Goal: Task Accomplishment & Management: Use online tool/utility

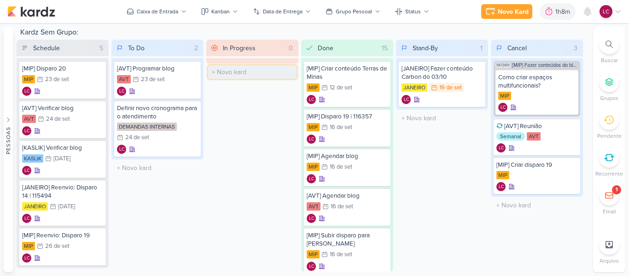
click at [259, 69] on input "text" at bounding box center [252, 71] width 88 height 13
type input "Criação de régua de One View"
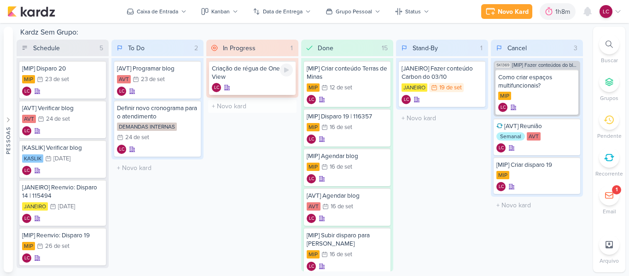
click at [253, 80] on div "Criação de régua de One View" at bounding box center [252, 72] width 81 height 17
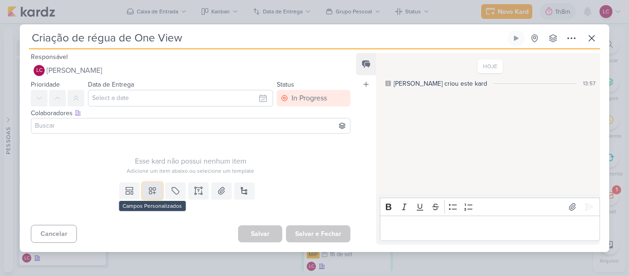
click at [148, 191] on icon at bounding box center [152, 190] width 9 height 9
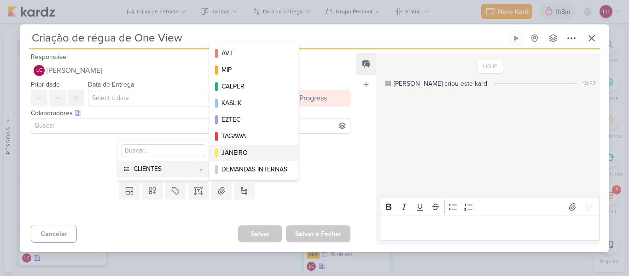
click at [241, 153] on div "JANEIRO" at bounding box center [254, 153] width 66 height 10
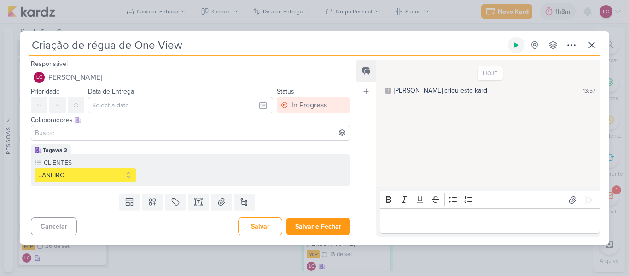
click at [514, 44] on icon at bounding box center [515, 44] width 7 height 7
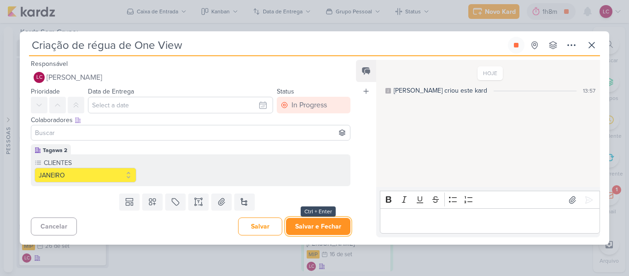
click at [328, 222] on button "Salvar e Fechar" at bounding box center [318, 226] width 64 height 17
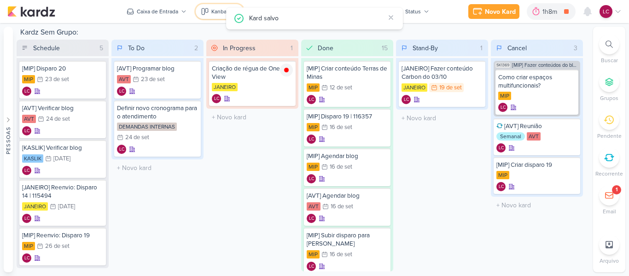
click at [206, 13] on icon at bounding box center [204, 11] width 7 height 7
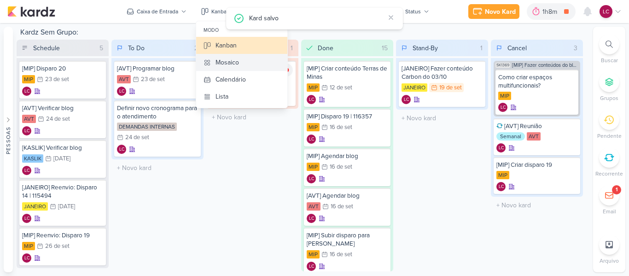
click at [242, 64] on button "Mosaico" at bounding box center [241, 62] width 91 height 17
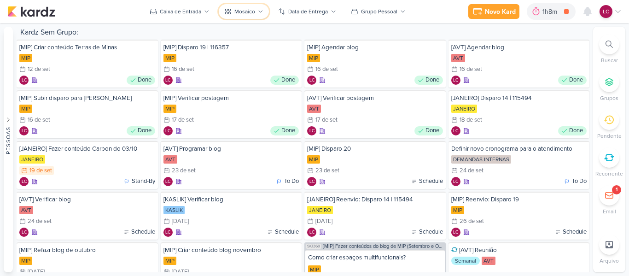
click at [246, 6] on button "Mosaico" at bounding box center [244, 11] width 50 height 15
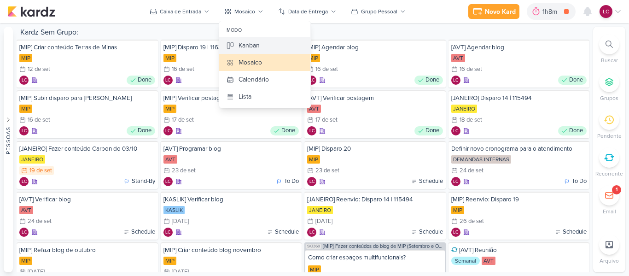
click at [243, 42] on div "Kanban" at bounding box center [248, 45] width 21 height 10
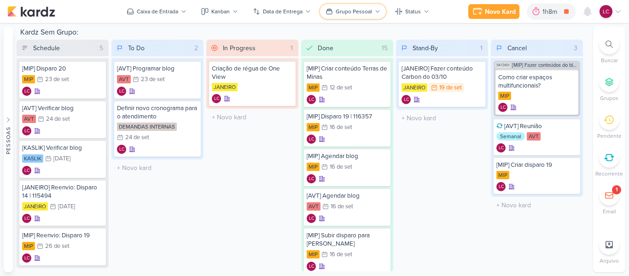
click at [369, 13] on div "Grupo Pessoal" at bounding box center [353, 11] width 36 height 8
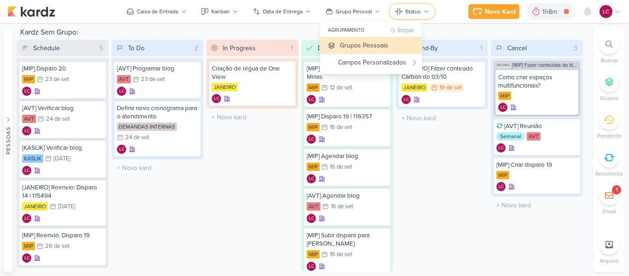
click at [406, 7] on div "Status" at bounding box center [413, 11] width 16 height 8
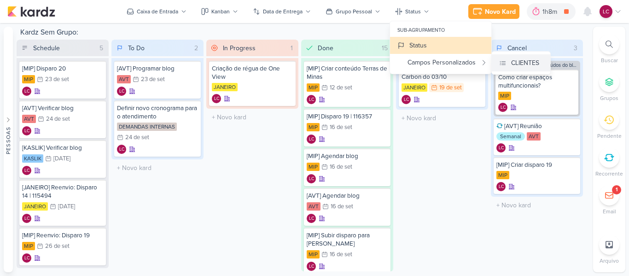
click at [520, 59] on div "CLIENTES" at bounding box center [525, 63] width 28 height 10
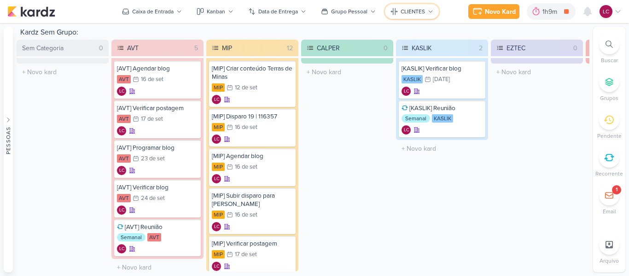
click at [429, 6] on button "CLIENTES" at bounding box center [412, 11] width 54 height 15
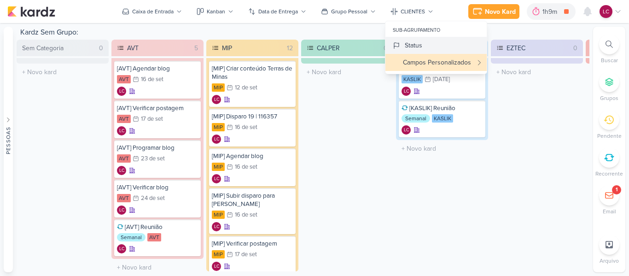
click at [433, 49] on button "Status" at bounding box center [435, 45] width 101 height 17
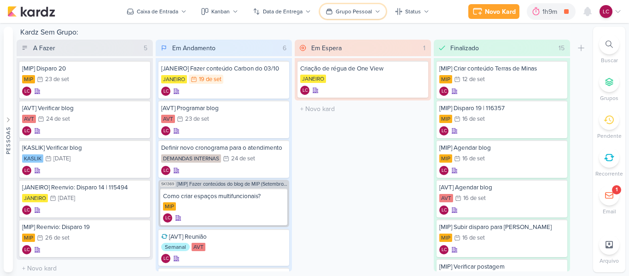
click at [368, 11] on div "Grupo Pessoal" at bounding box center [353, 11] width 36 height 8
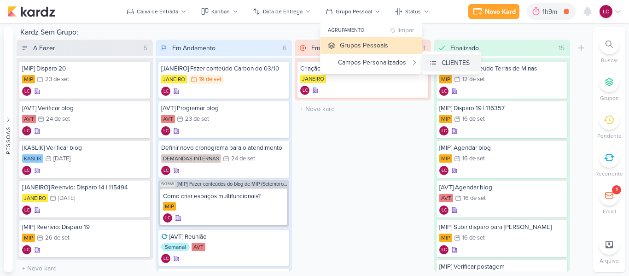
click at [460, 64] on div "CLIENTES" at bounding box center [455, 63] width 28 height 10
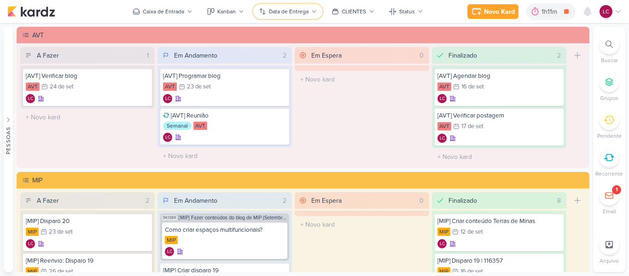
click at [291, 17] on button "Data de Entrega" at bounding box center [287, 11] width 69 height 15
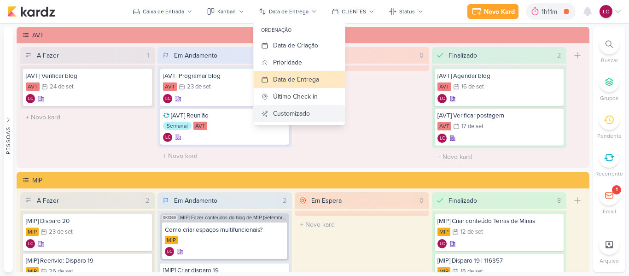
click at [293, 111] on div "Customizado" at bounding box center [291, 114] width 37 height 10
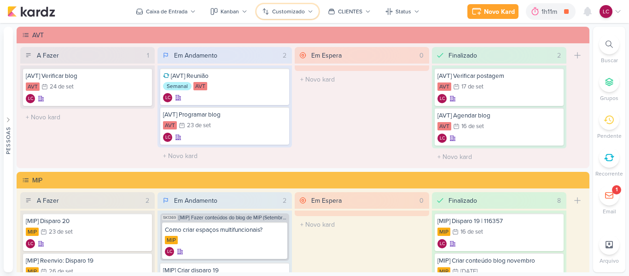
click at [308, 9] on icon at bounding box center [310, 12] width 6 height 6
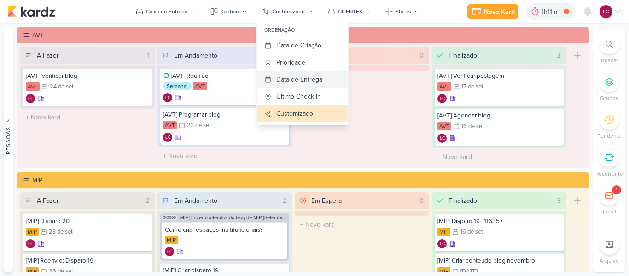
click at [327, 77] on button "Data de Entrega" at bounding box center [302, 79] width 91 height 17
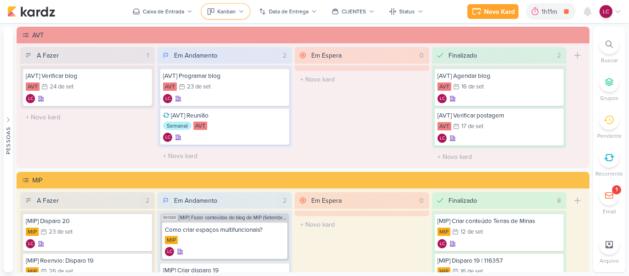
click at [217, 17] on button "Kanban" at bounding box center [226, 11] width 48 height 15
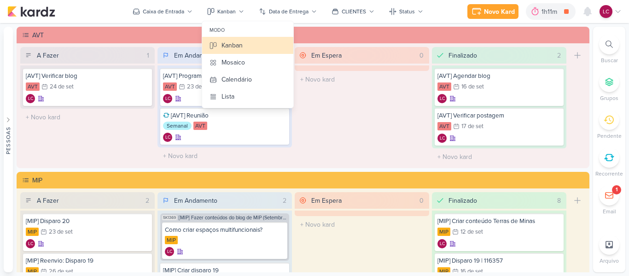
click at [190, 3] on div "Novo Kard Ctrl + k 1h11m Criação de régua de One View 0h3m Hoje 1h11m Semana 0h…" at bounding box center [314, 11] width 614 height 23
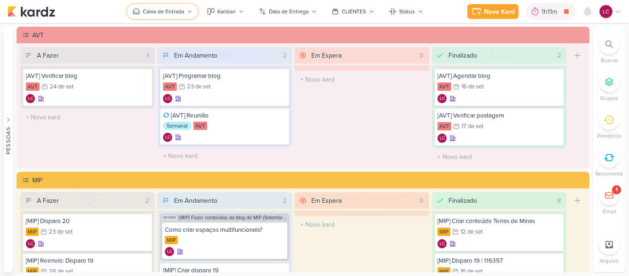
click at [187, 15] on button "Caixa de Entrada" at bounding box center [162, 11] width 71 height 15
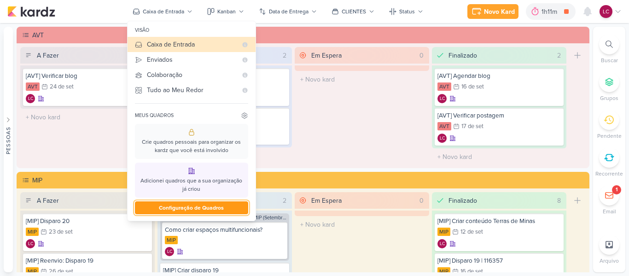
click at [212, 208] on button "Configuração de Quadros" at bounding box center [191, 207] width 113 height 13
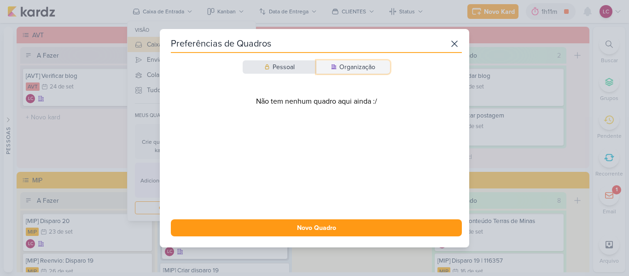
click at [378, 71] on button "Organização" at bounding box center [353, 66] width 74 height 13
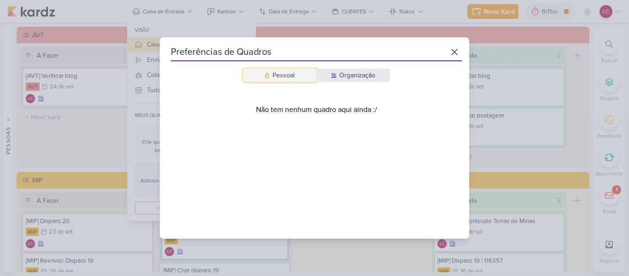
click at [276, 74] on div "Pessoal" at bounding box center [283, 75] width 22 height 10
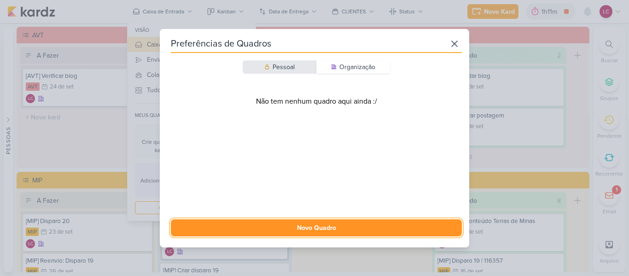
click at [281, 226] on button "Novo Quadro" at bounding box center [316, 227] width 291 height 17
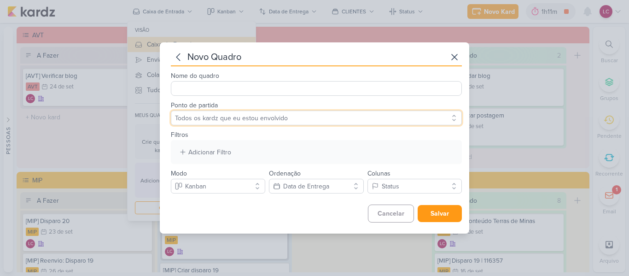
click at [414, 120] on select "Todos os kardz que eu estou envolvido" at bounding box center [316, 117] width 291 height 15
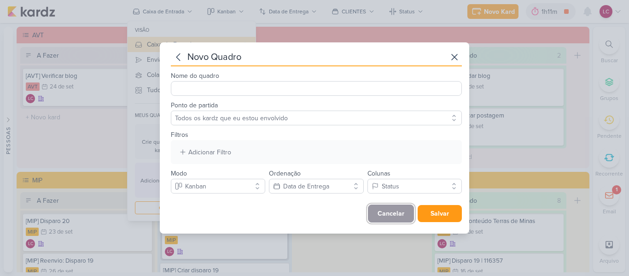
click at [393, 212] on button "Cancelar" at bounding box center [391, 213] width 46 height 18
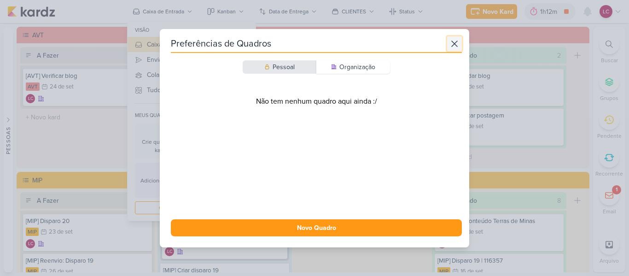
click at [453, 40] on icon at bounding box center [454, 43] width 11 height 11
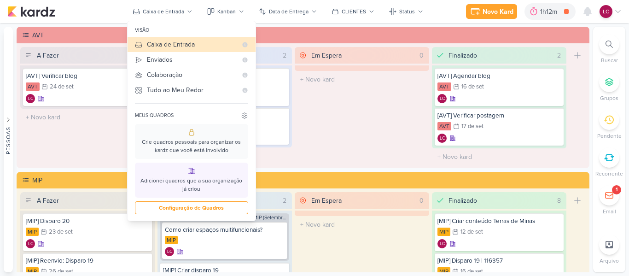
click at [192, 133] on icon at bounding box center [191, 131] width 7 height 7
click at [246, 117] on icon at bounding box center [244, 116] width 5 height 6
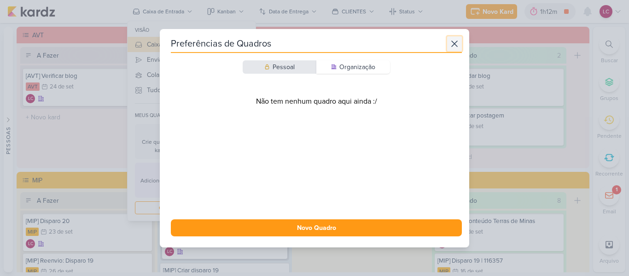
click at [453, 44] on icon at bounding box center [454, 43] width 11 height 11
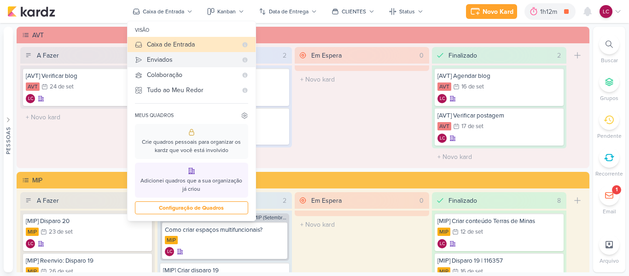
click at [187, 59] on div "Enviados" at bounding box center [192, 60] width 90 height 10
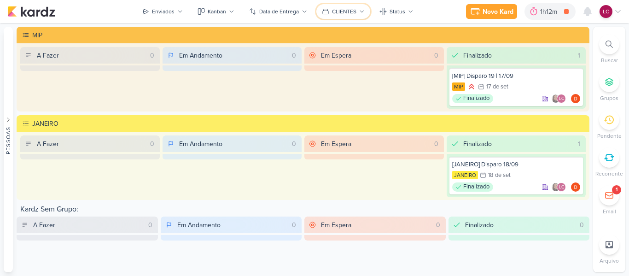
click at [336, 13] on div "CLIENTES" at bounding box center [344, 11] width 24 height 8
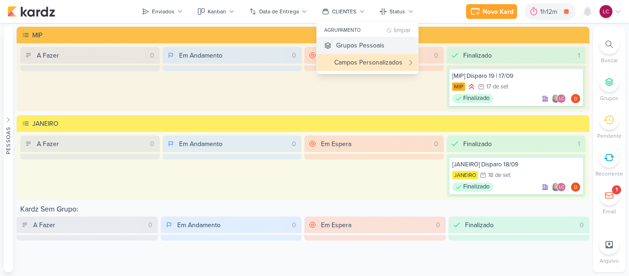
click at [340, 43] on div "Grupos Pessoais" at bounding box center [360, 45] width 48 height 10
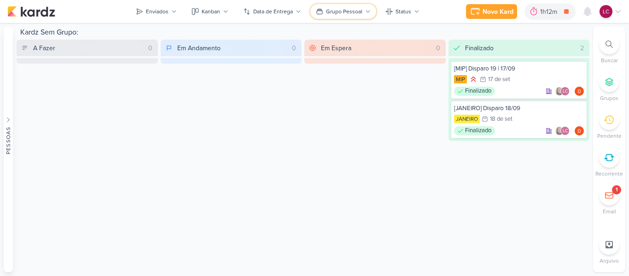
click at [365, 6] on button "Grupo Pessoal" at bounding box center [343, 11] width 66 height 15
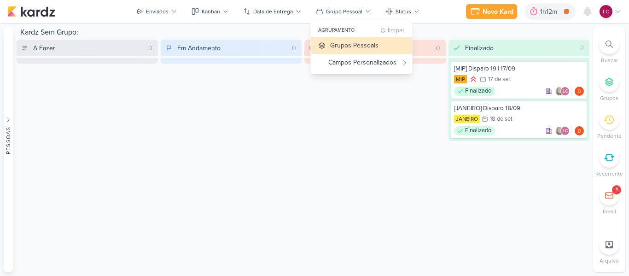
click at [392, 34] on div "limpar" at bounding box center [395, 30] width 17 height 7
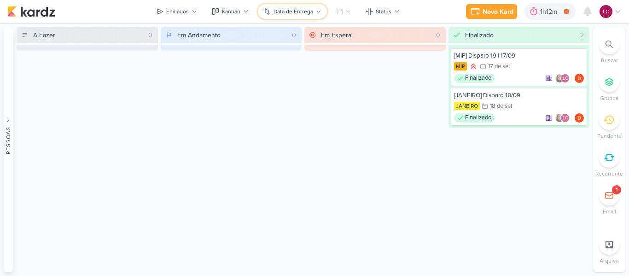
click at [293, 6] on button "Data de Entrega" at bounding box center [292, 11] width 69 height 15
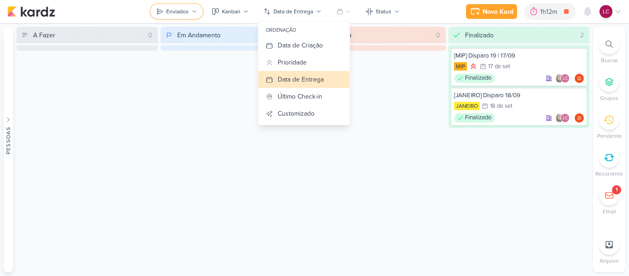
click at [189, 6] on button "Enviados" at bounding box center [176, 11] width 52 height 15
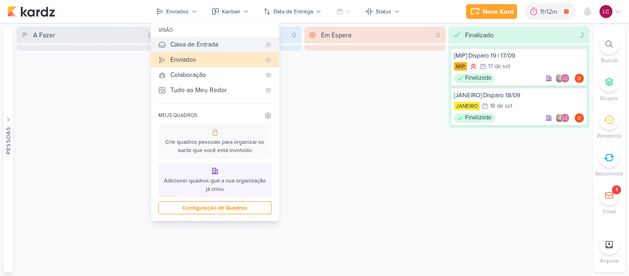
click at [229, 38] on button "Caixa de Entrada" at bounding box center [215, 44] width 128 height 15
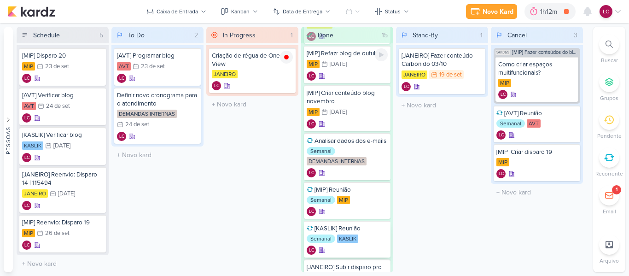
scroll to position [438, 0]
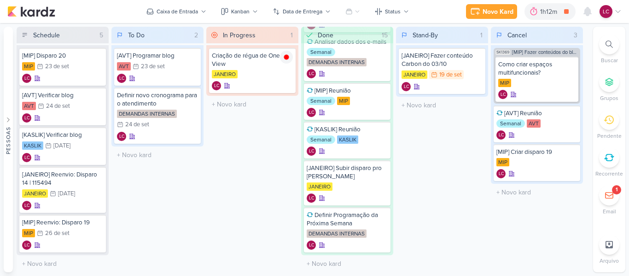
click at [614, 194] on div "1" at bounding box center [616, 189] width 9 height 9
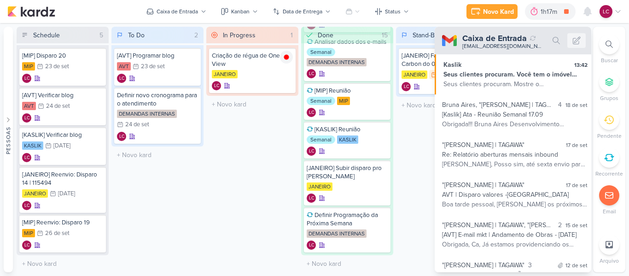
click at [204, 179] on div "Schedule 5 Mover Para Esquerda Mover Para Direita [GEOGRAPHIC_DATA] [MIP] Dispa…" at bounding box center [303, 149] width 572 height 245
